Goal: Task Accomplishment & Management: Use online tool/utility

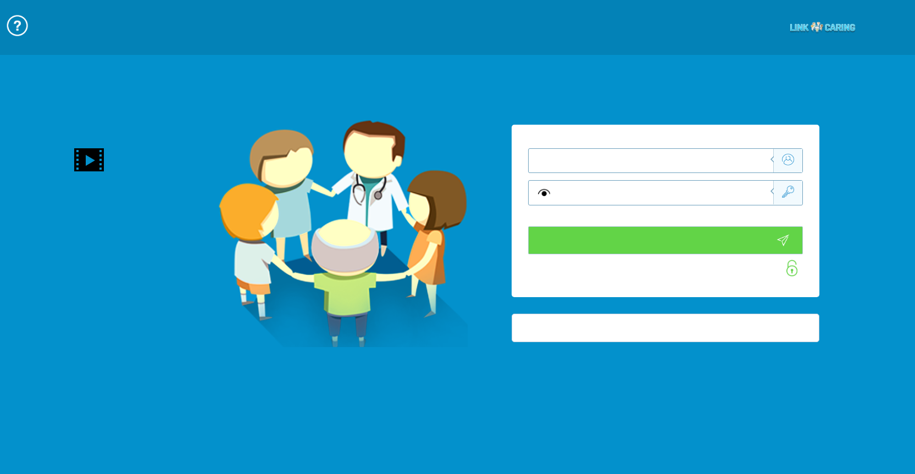
type input "התחבר עכשיו"
type input "עדיין לא? צור חשבון!"
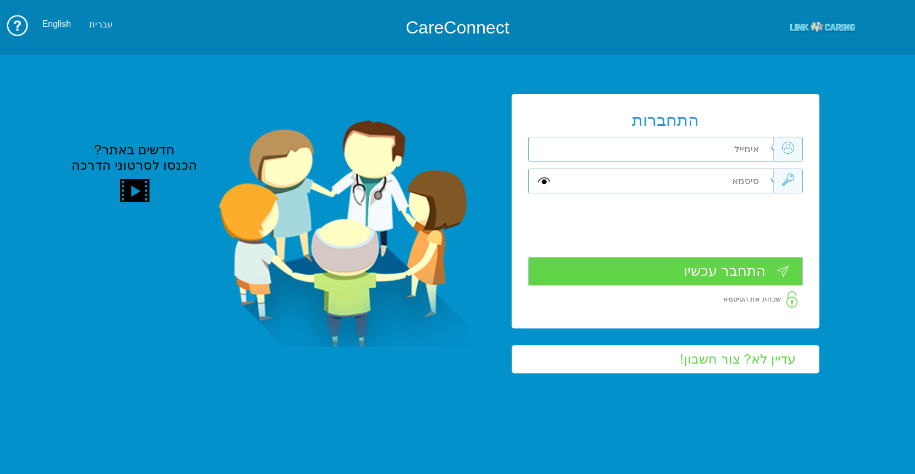
drag, startPoint x: 689, startPoint y: 146, endPoint x: 698, endPoint y: 143, distance: 8.9
click at [691, 145] on input "text" at bounding box center [665, 149] width 217 height 24
type input "[PERSON_NAME][EMAIL_ADDRESS][DOMAIN_NAME]"
type input "S"
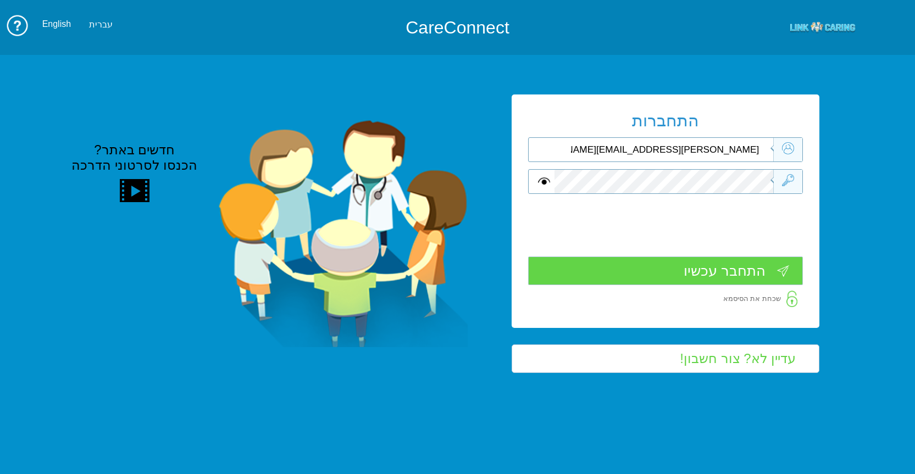
click at [700, 278] on input "התחבר עכשיו" at bounding box center [665, 271] width 275 height 29
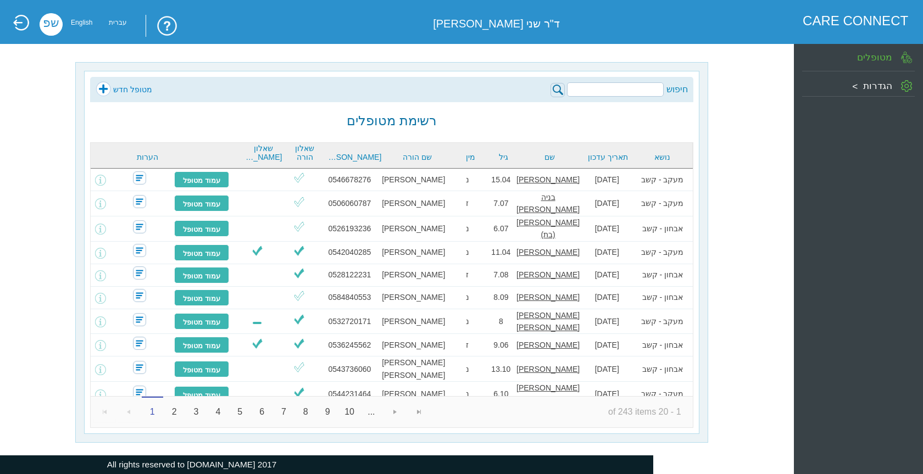
click at [613, 92] on input "search" at bounding box center [615, 89] width 97 height 14
type input "d"
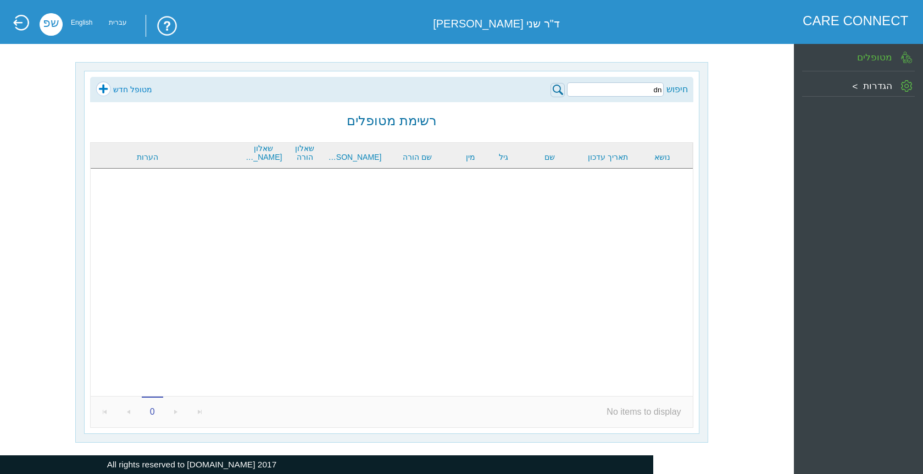
type input "d"
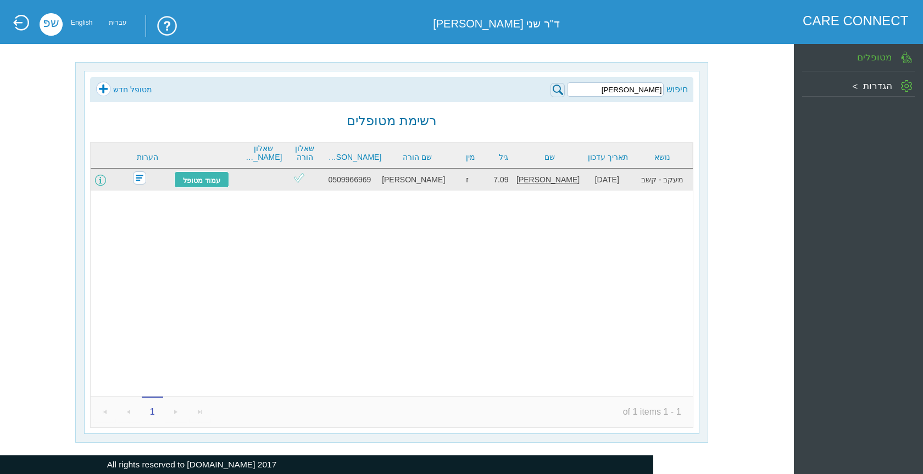
click at [106, 184] on span at bounding box center [100, 180] width 11 height 11
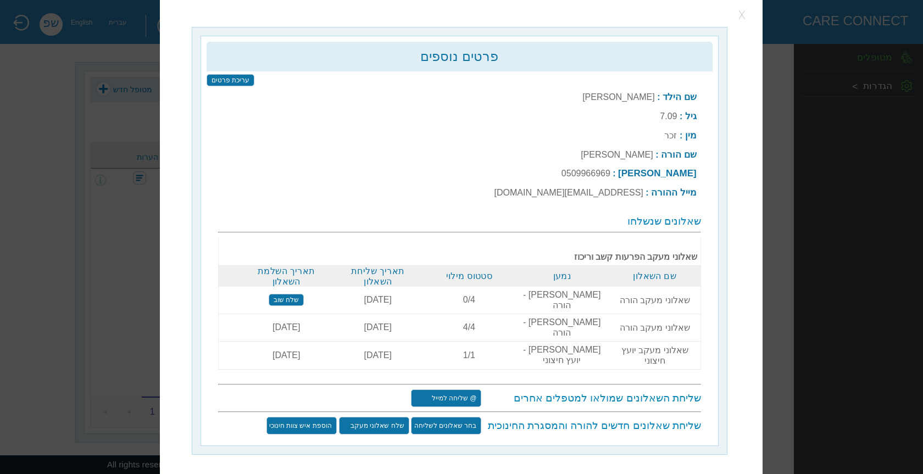
click at [743, 17] on button "button" at bounding box center [743, 15] width 16 height 16
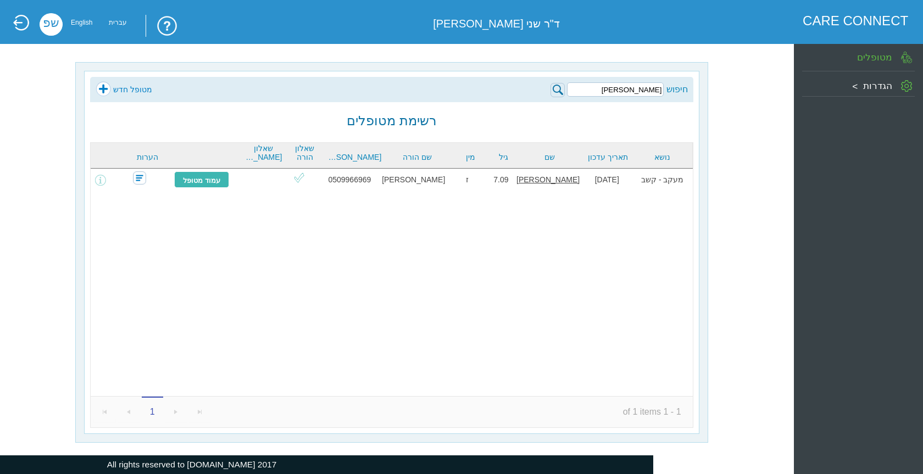
drag, startPoint x: 632, startPoint y: 91, endPoint x: 679, endPoint y: 88, distance: 46.8
click at [679, 88] on div "חיפוש גמליאל" at bounding box center [619, 89] width 137 height 16
type input "גדידיאן"
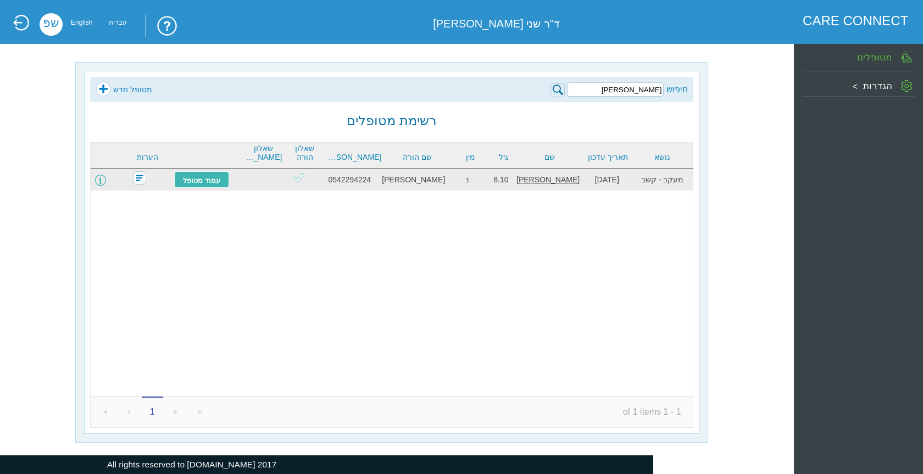
click at [106, 181] on span at bounding box center [100, 180] width 11 height 11
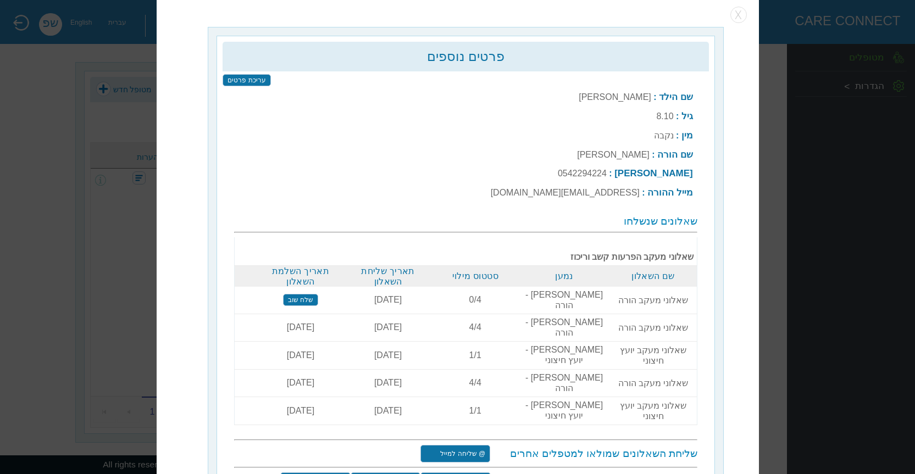
scroll to position [3, 0]
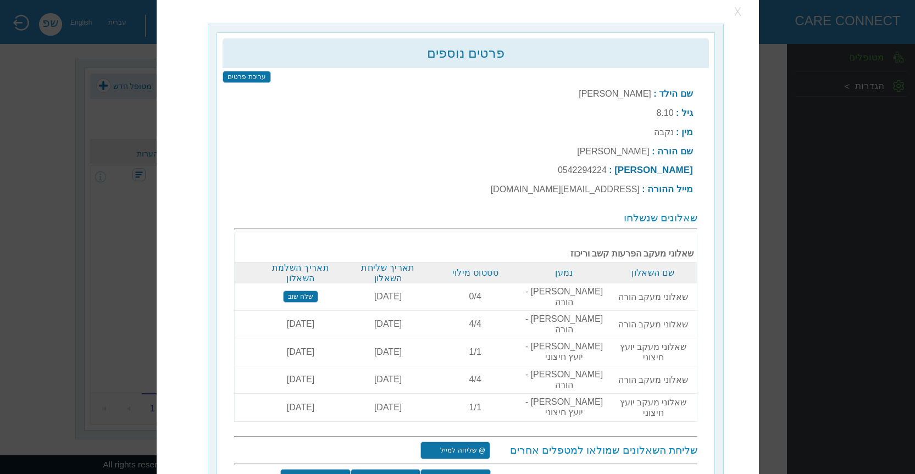
click at [741, 9] on button "button" at bounding box center [738, 12] width 16 height 16
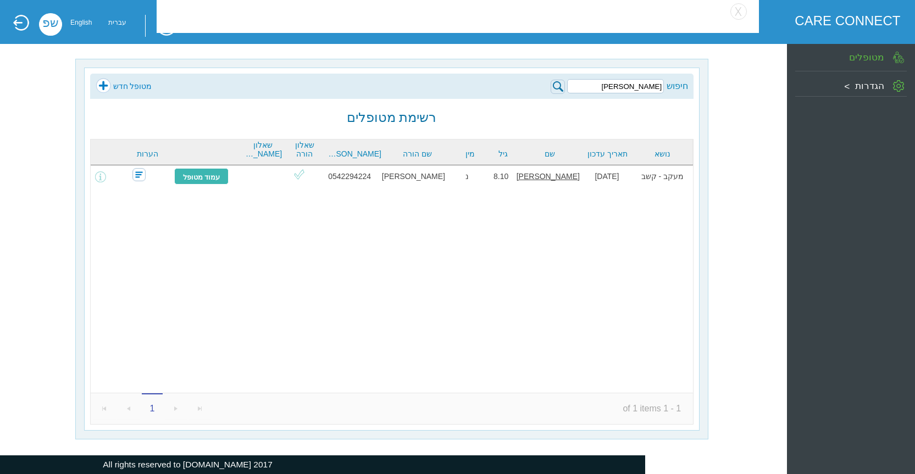
scroll to position [0, 0]
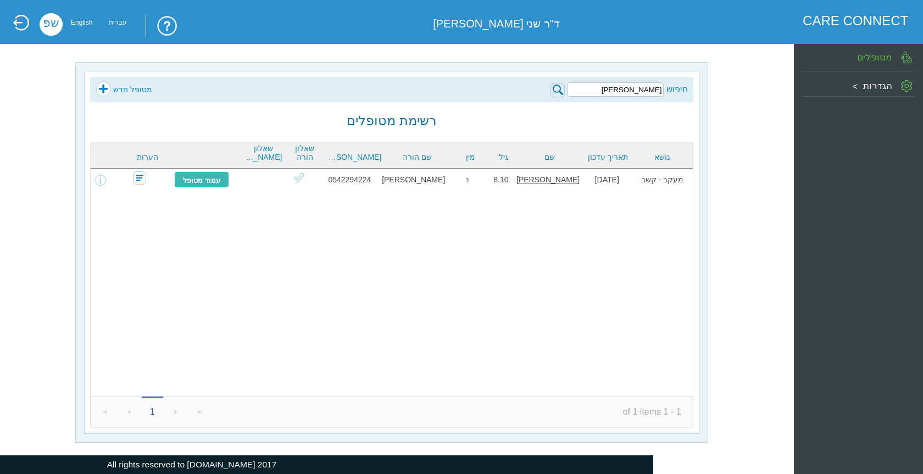
drag, startPoint x: 631, startPoint y: 90, endPoint x: 682, endPoint y: 86, distance: 51.3
click at [682, 86] on div "חיפוש גדידיאן" at bounding box center [619, 89] width 137 height 16
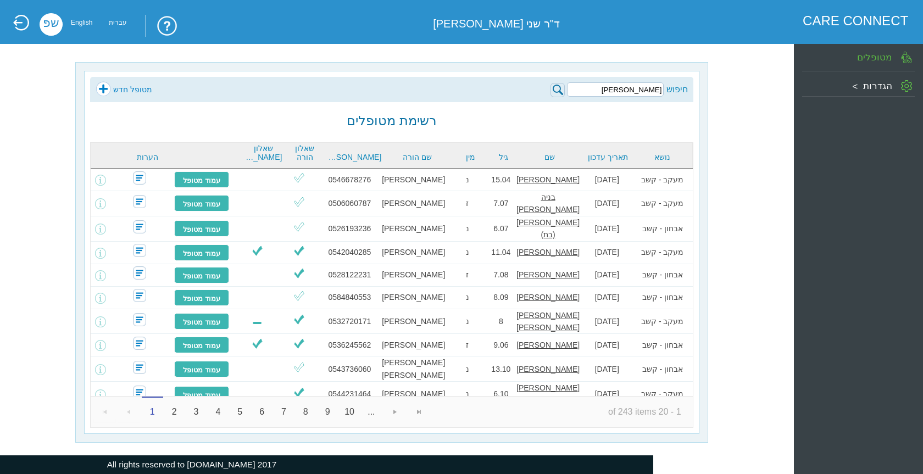
type input "דורי"
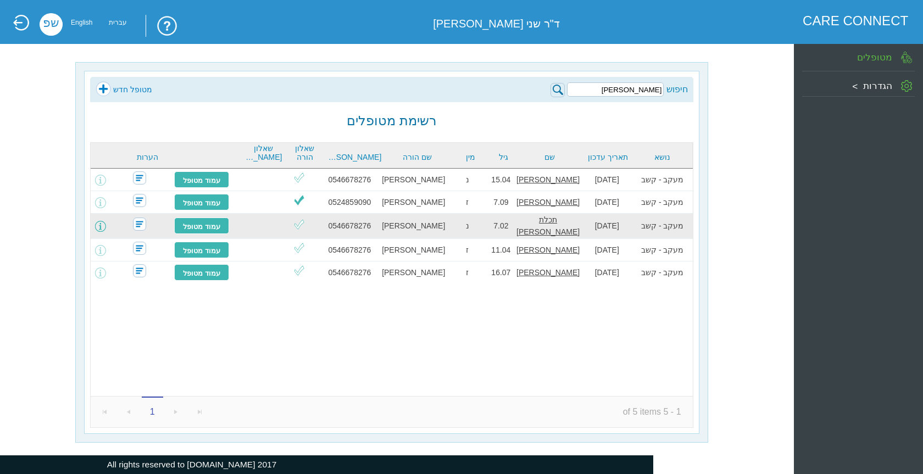
click at [106, 230] on span at bounding box center [100, 226] width 11 height 11
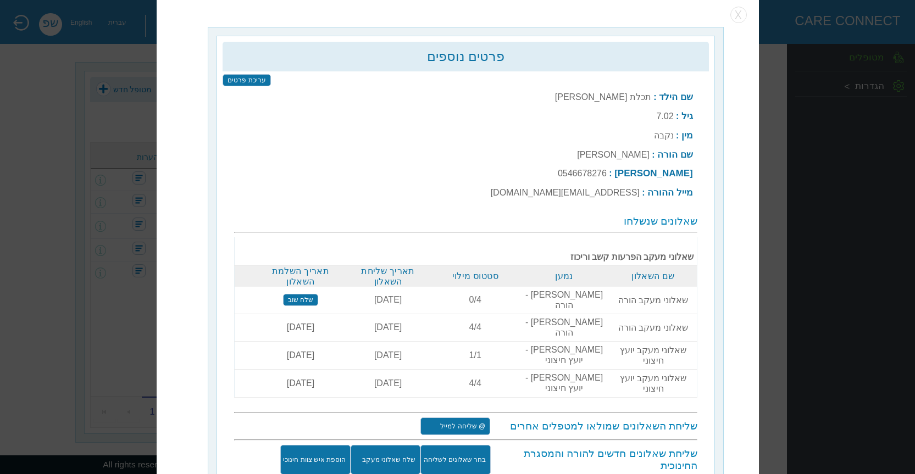
scroll to position [3, 0]
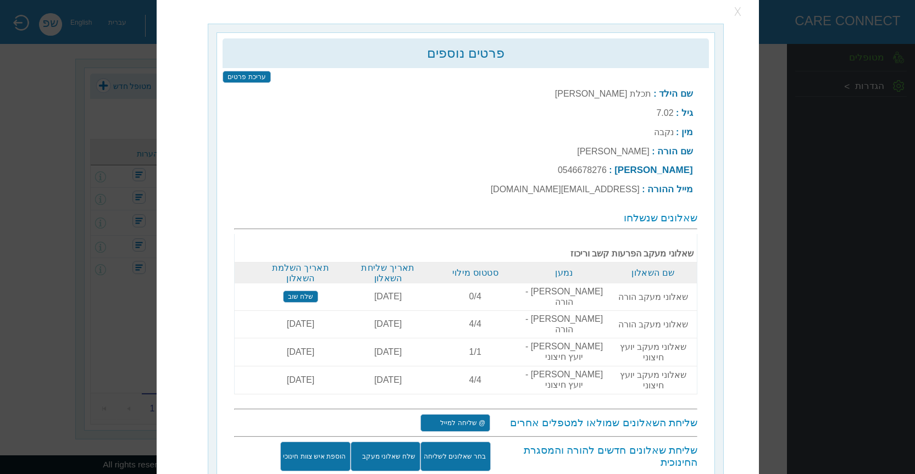
click at [734, 12] on button "button" at bounding box center [738, 12] width 16 height 16
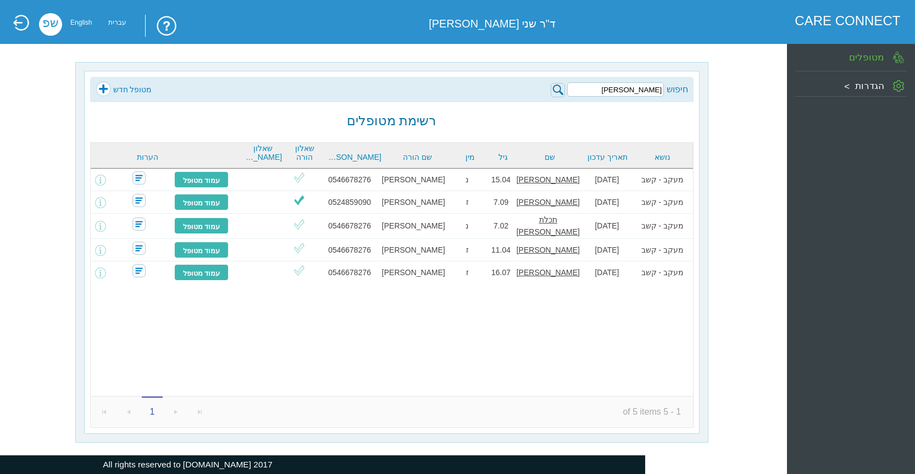
scroll to position [0, 0]
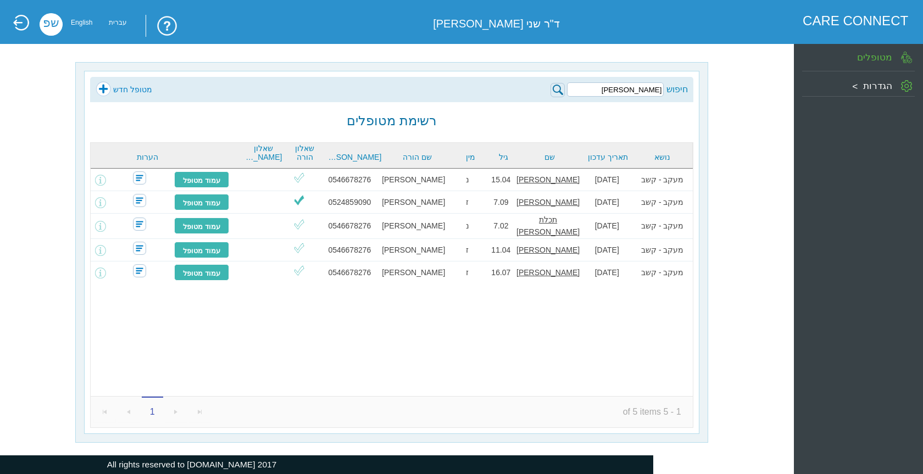
click at [641, 91] on input "דורי" at bounding box center [615, 89] width 97 height 14
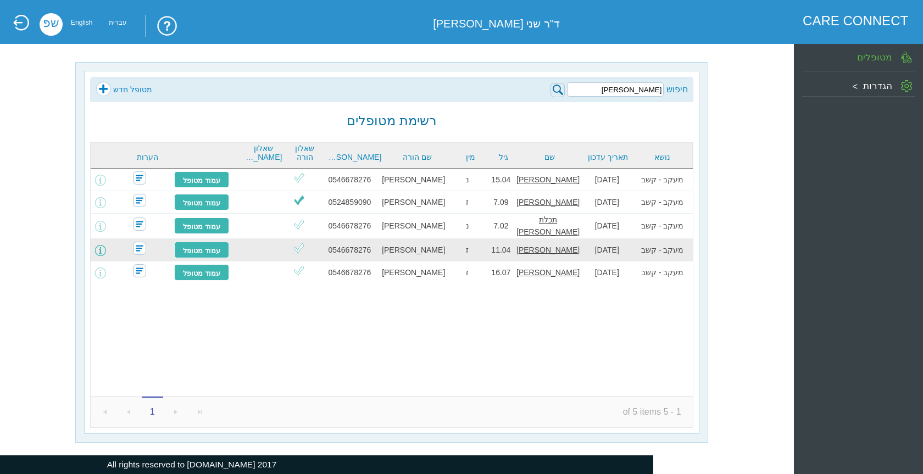
click at [106, 250] on span at bounding box center [100, 250] width 11 height 11
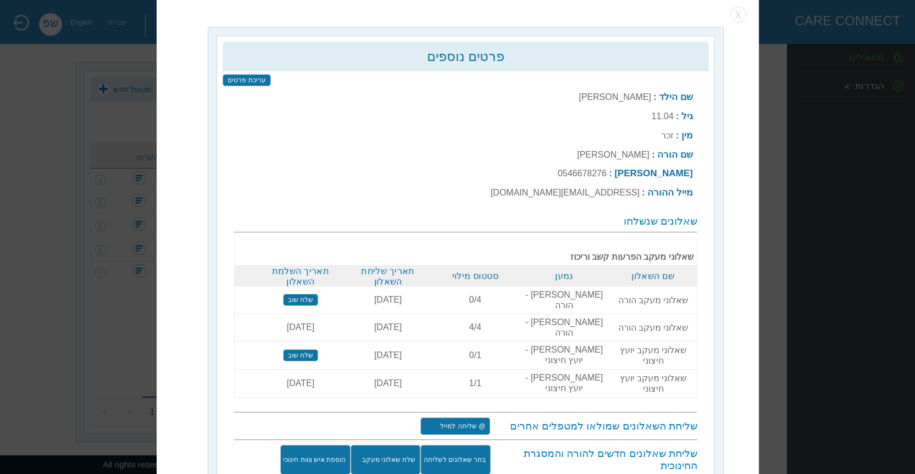
scroll to position [3, 0]
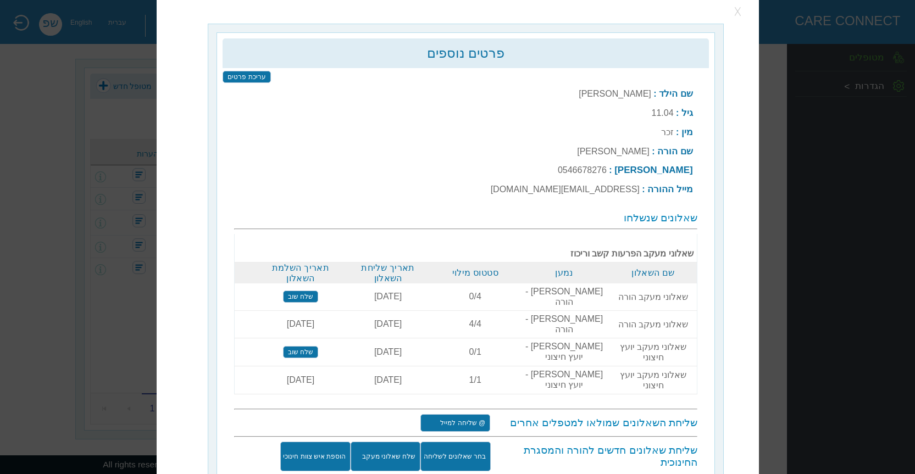
click at [744, 9] on button "button" at bounding box center [738, 12] width 16 height 16
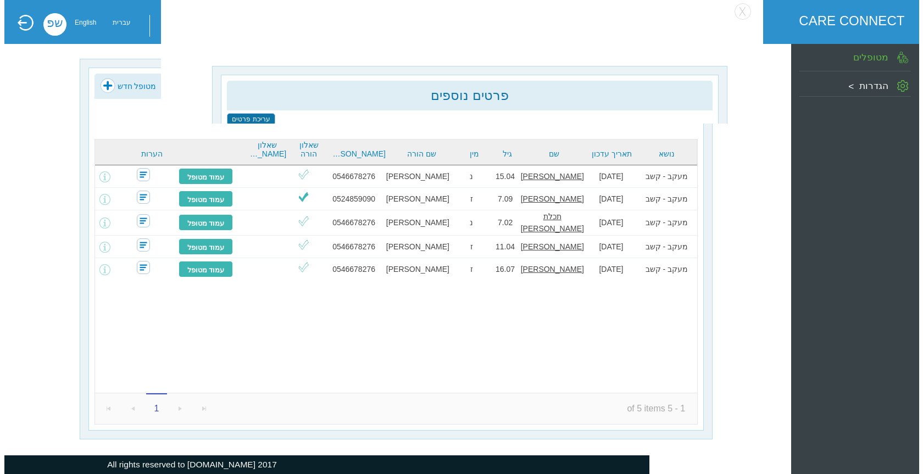
scroll to position [0, 0]
